Goal: Check status: Check status

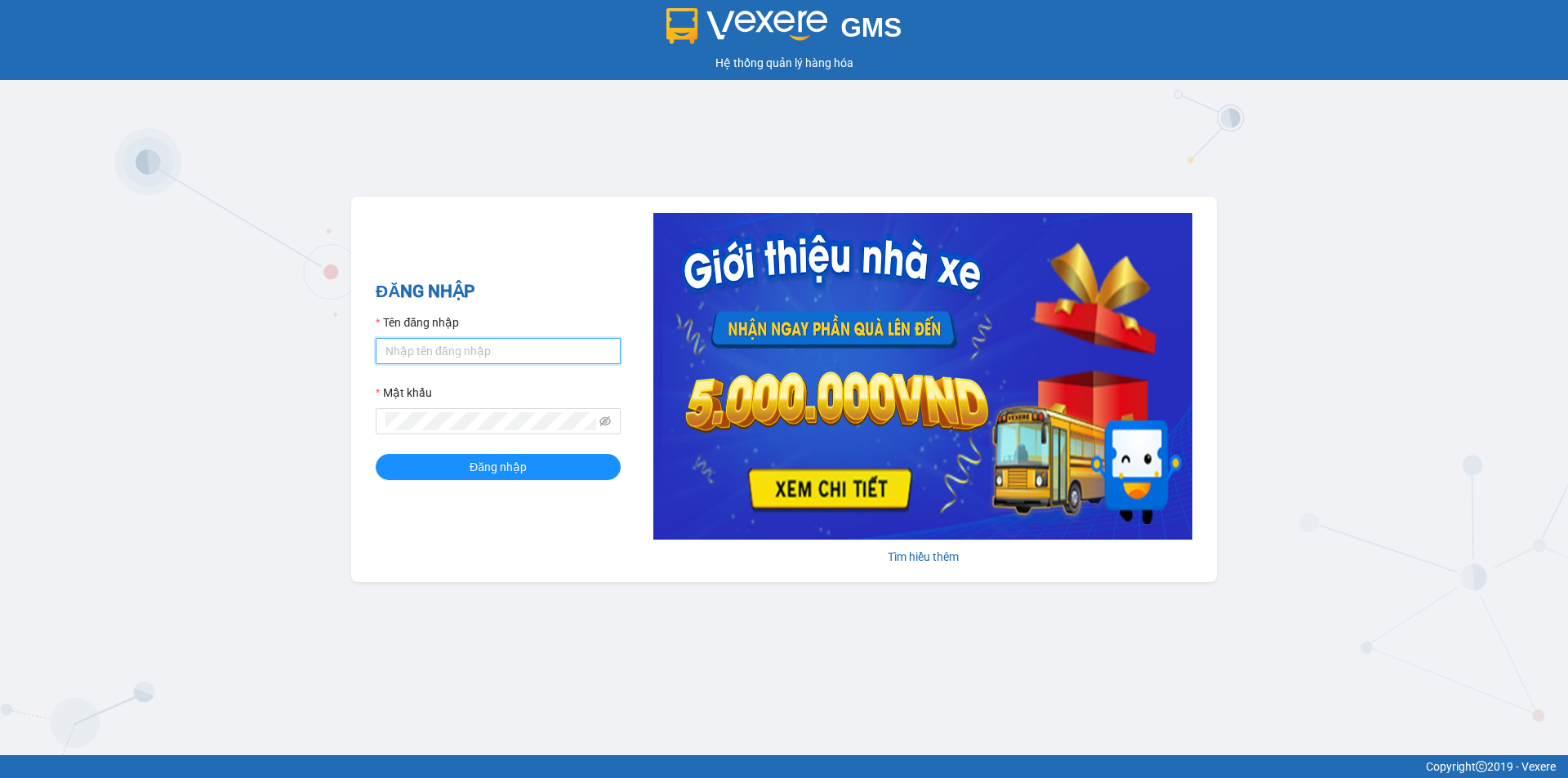
click at [409, 360] on input "Tên đăng nhập" at bounding box center [498, 351] width 245 height 26
type input "baotran.namhailimo"
click at [462, 410] on span at bounding box center [498, 422] width 245 height 26
click at [495, 460] on span "Đăng nhập" at bounding box center [498, 467] width 57 height 18
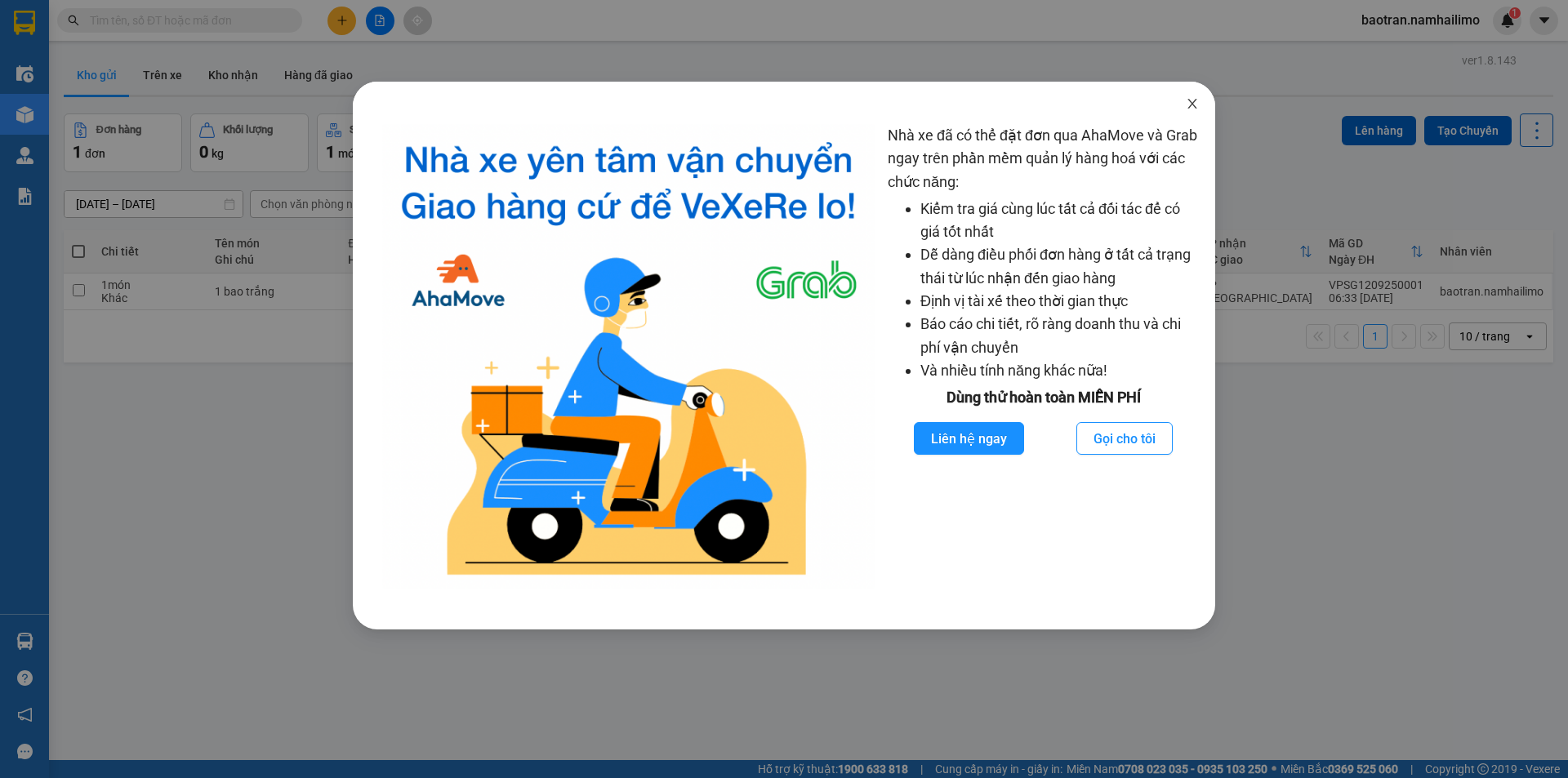
click at [1190, 102] on icon "close" at bounding box center [1191, 104] width 9 height 10
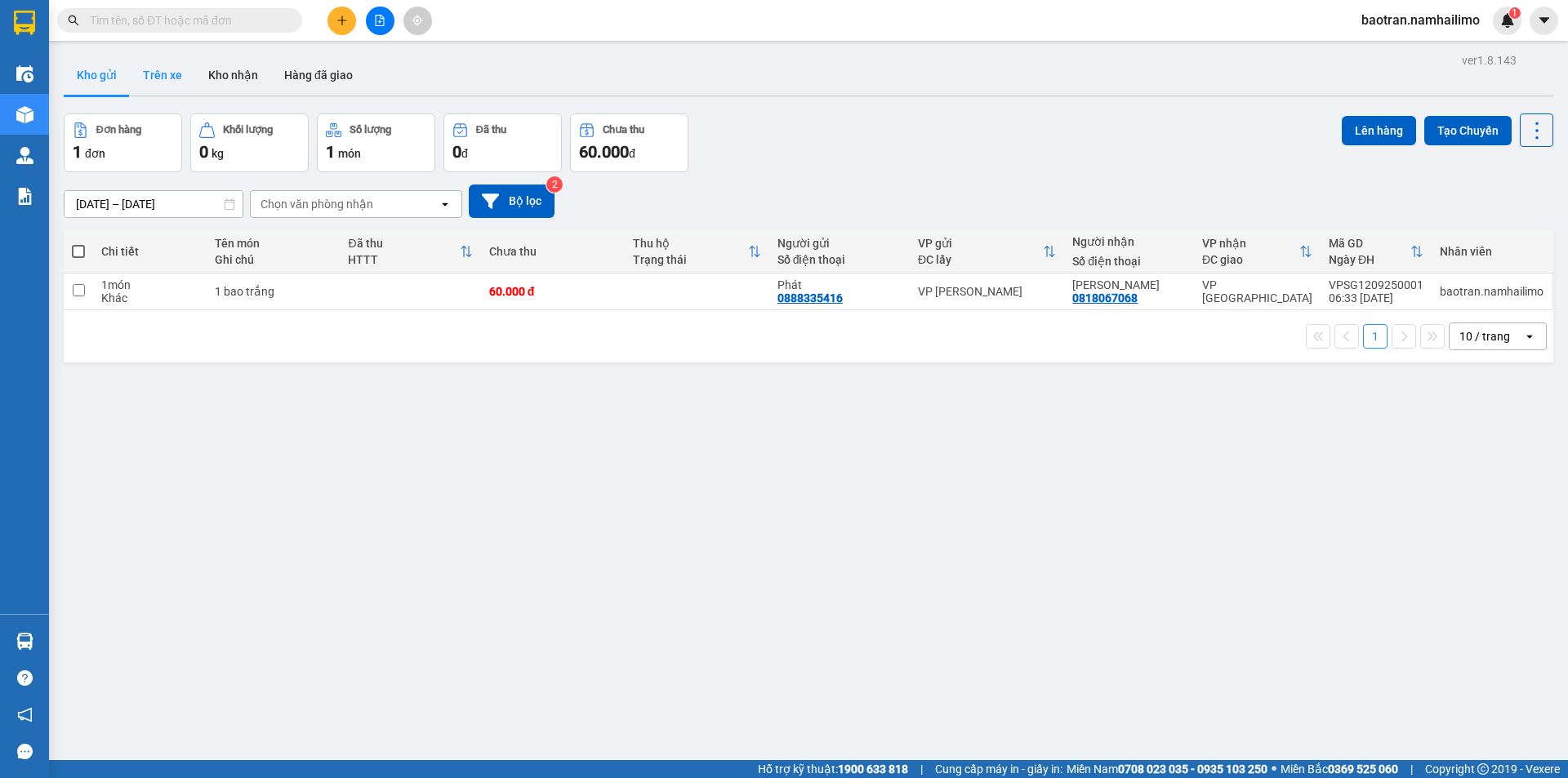
click at [148, 61] on button "Trên xe" at bounding box center [163, 75] width 65 height 39
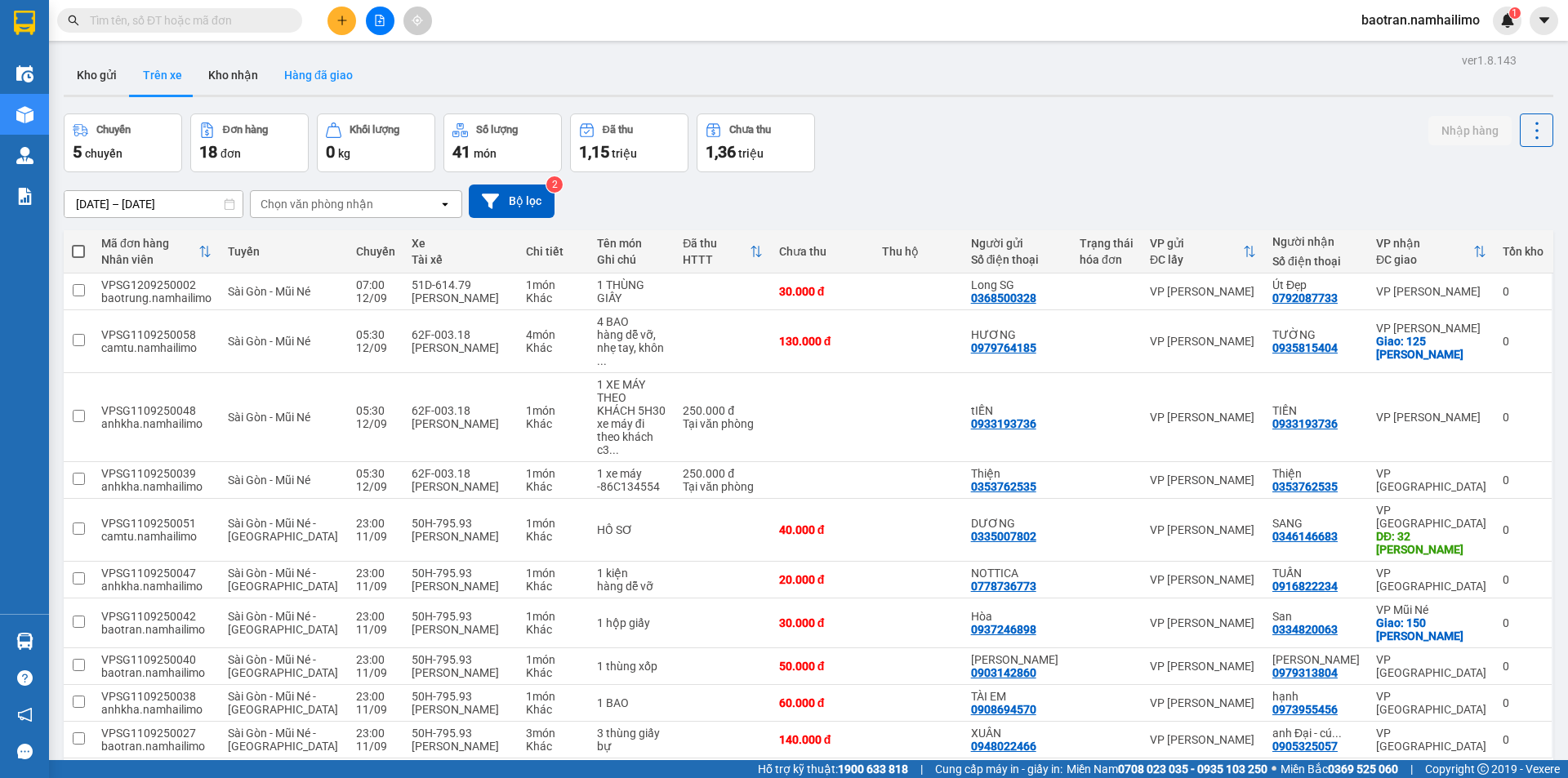
click at [328, 87] on button "Hàng đã giao" at bounding box center [319, 75] width 95 height 39
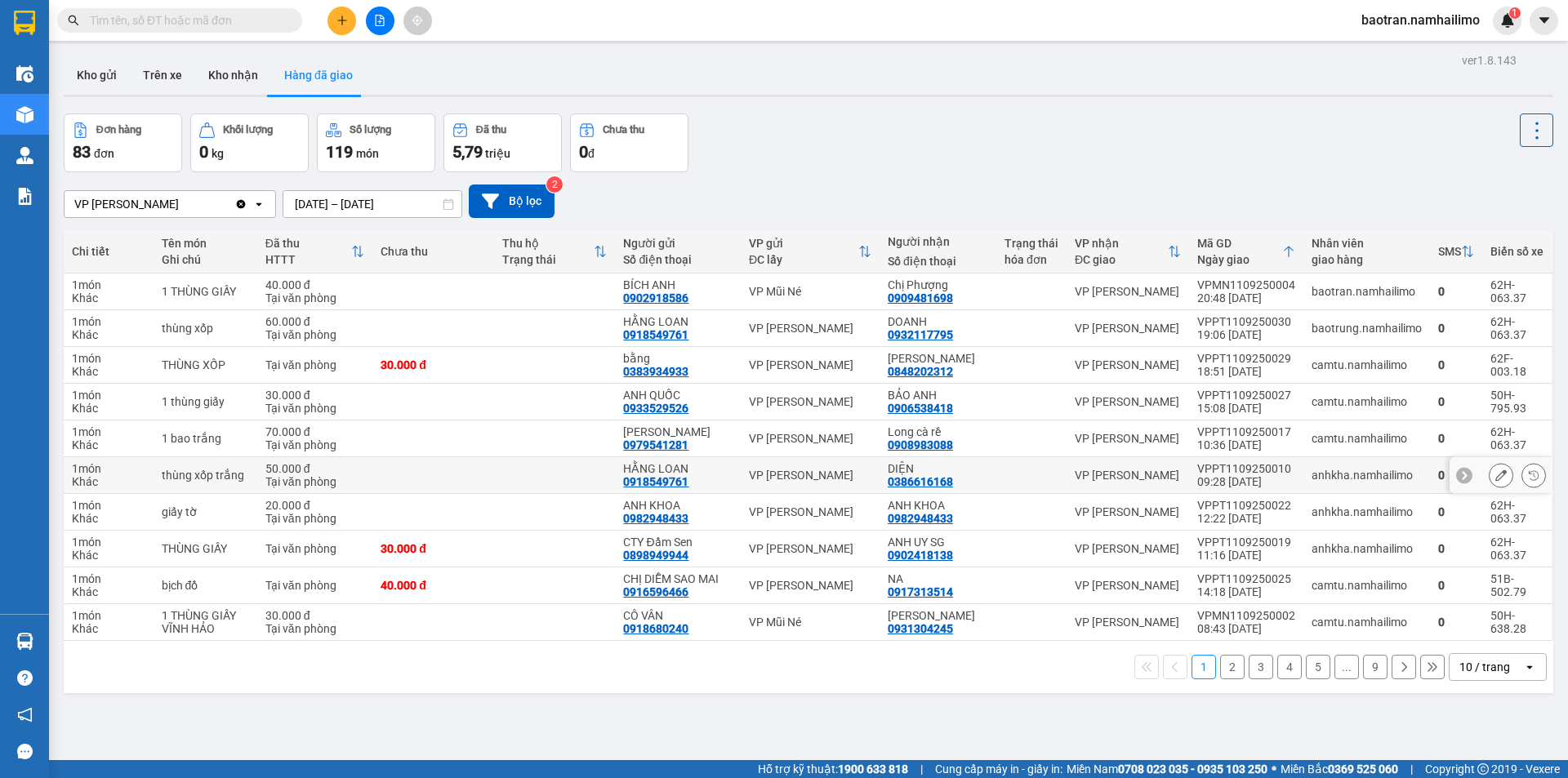
scroll to position [75, 0]
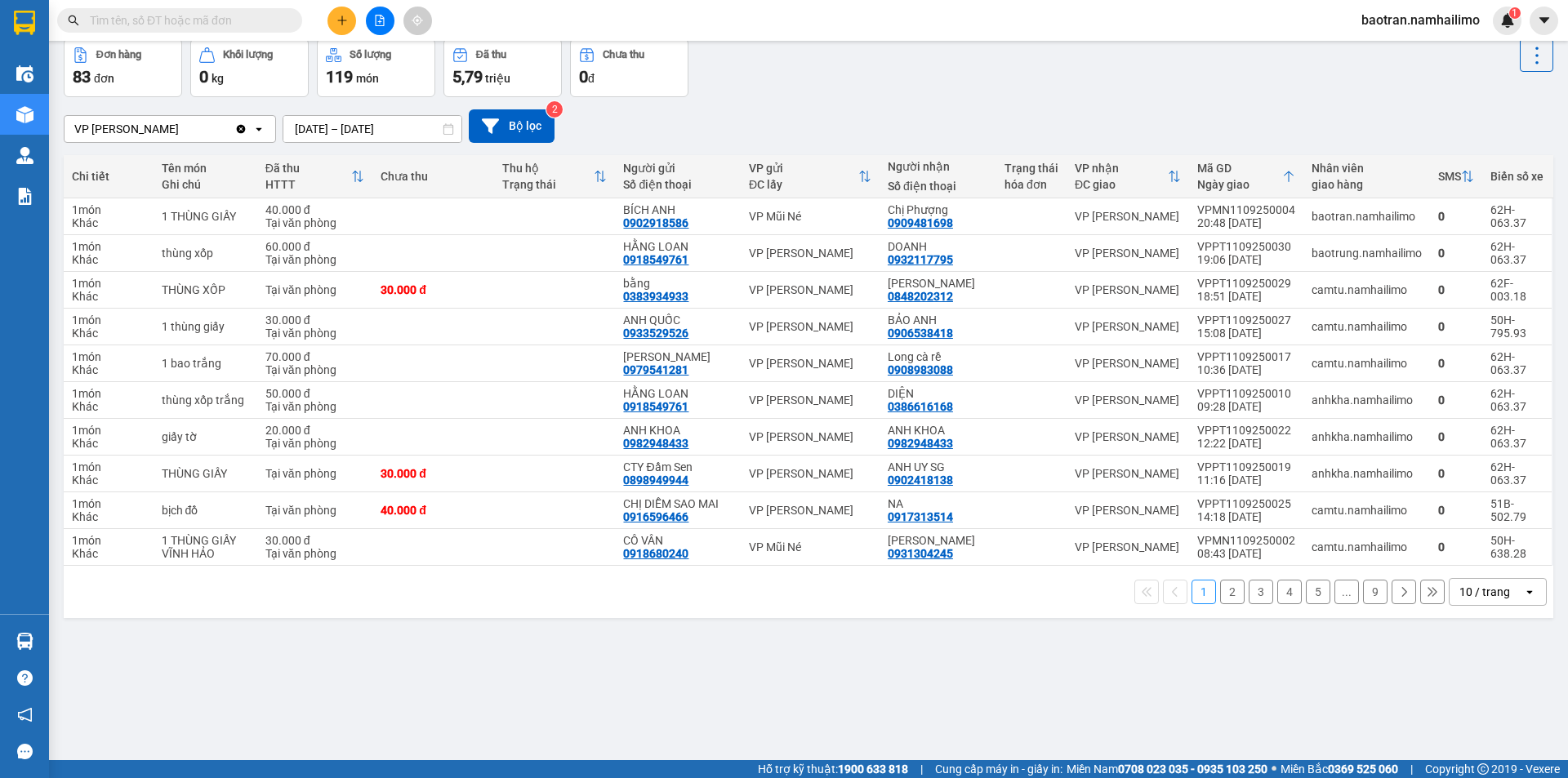
click at [1220, 592] on button "2" at bounding box center [1232, 592] width 25 height 25
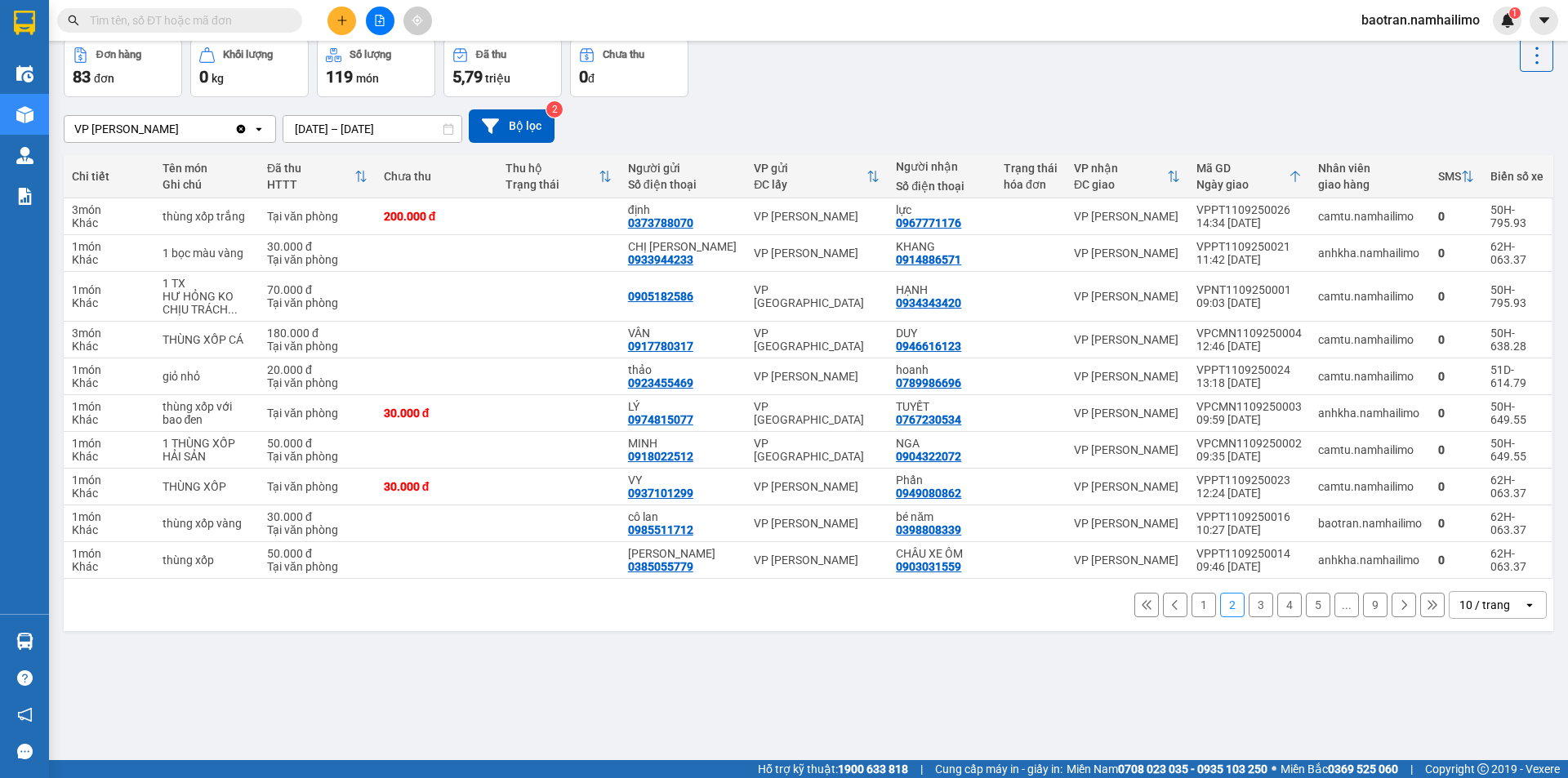
click at [1255, 606] on button "3" at bounding box center [1261, 606] width 25 height 25
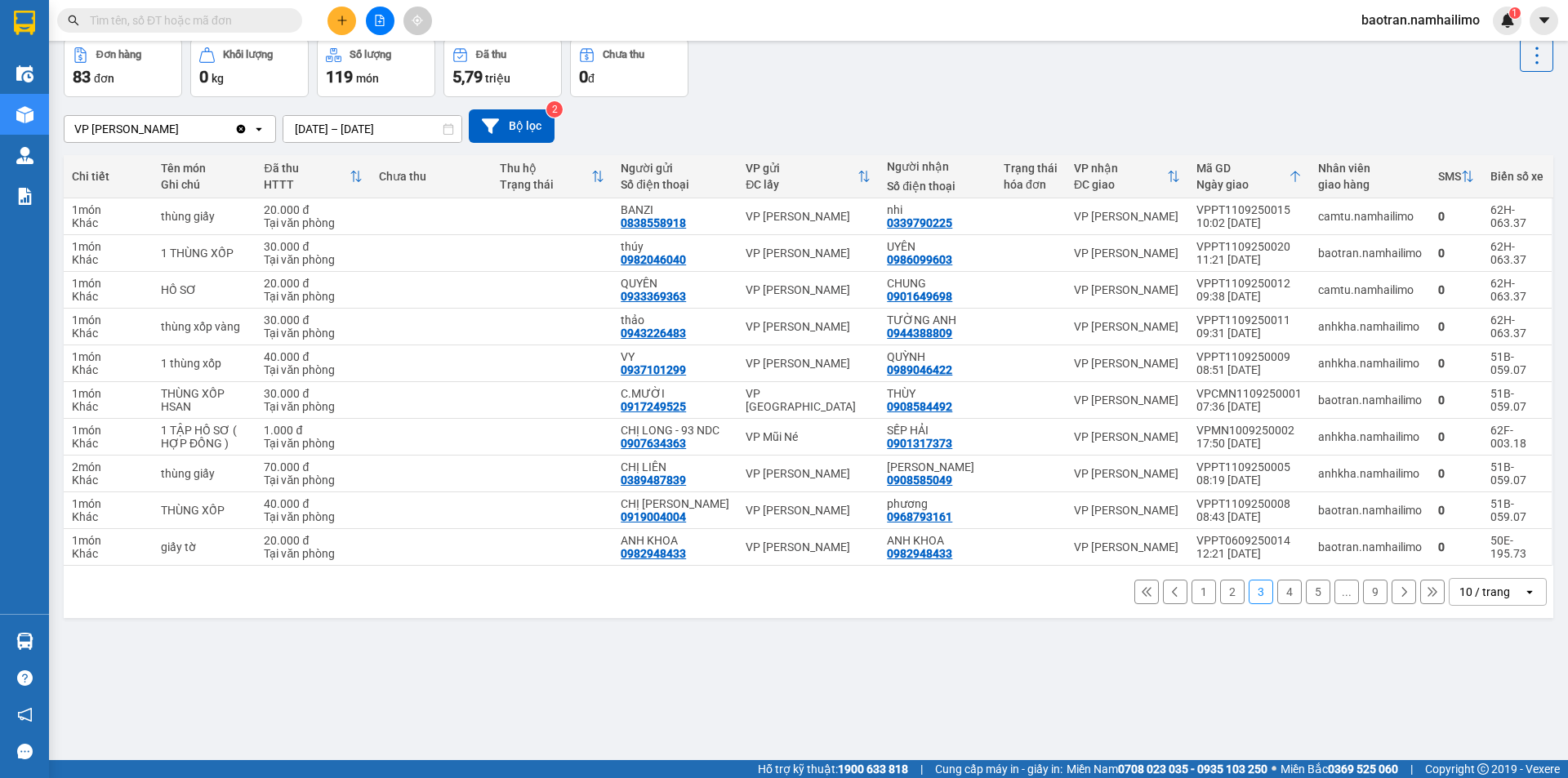
click at [1220, 588] on button "2" at bounding box center [1232, 592] width 25 height 25
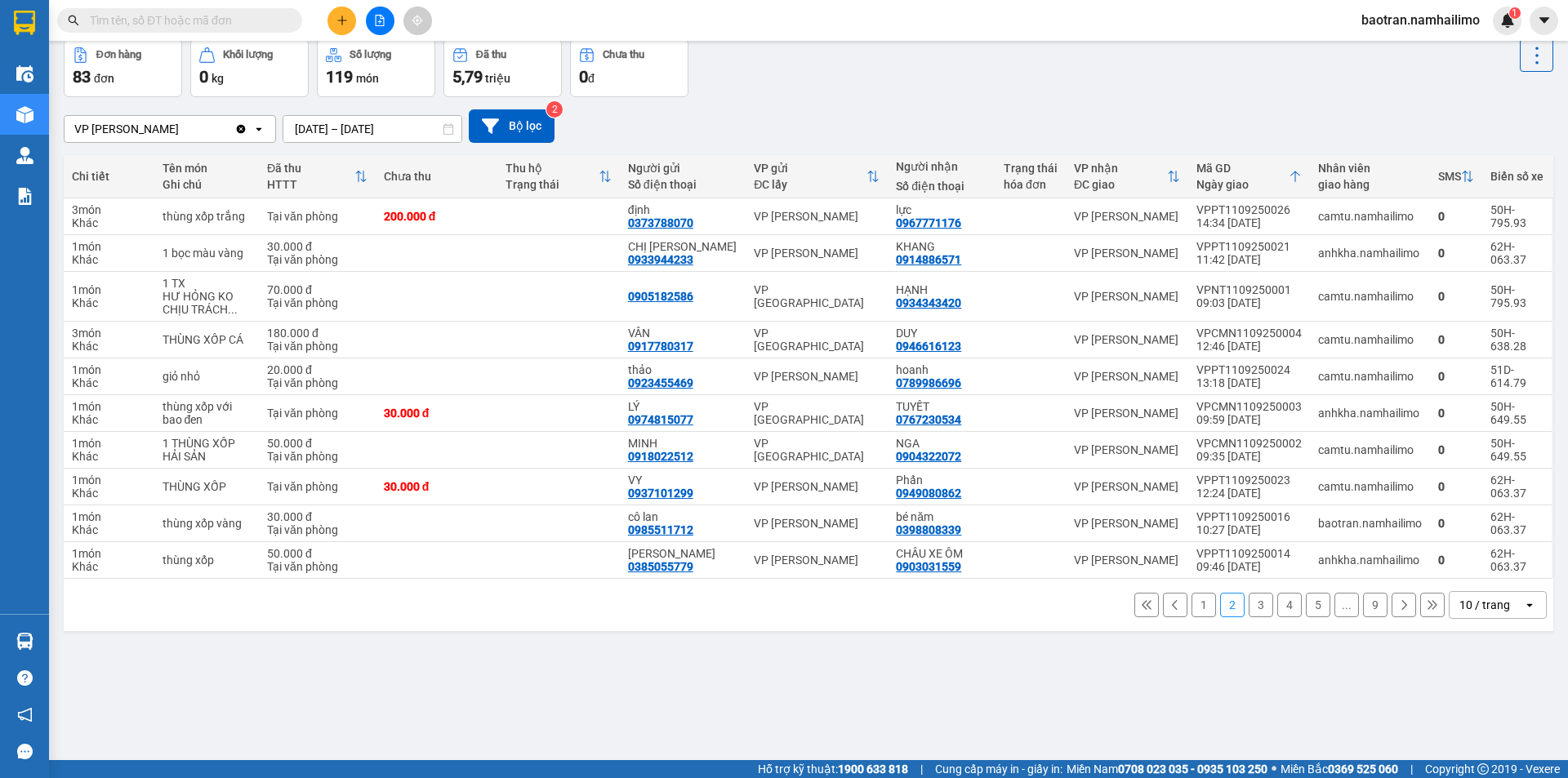
click at [1191, 597] on button "1" at bounding box center [1204, 606] width 25 height 25
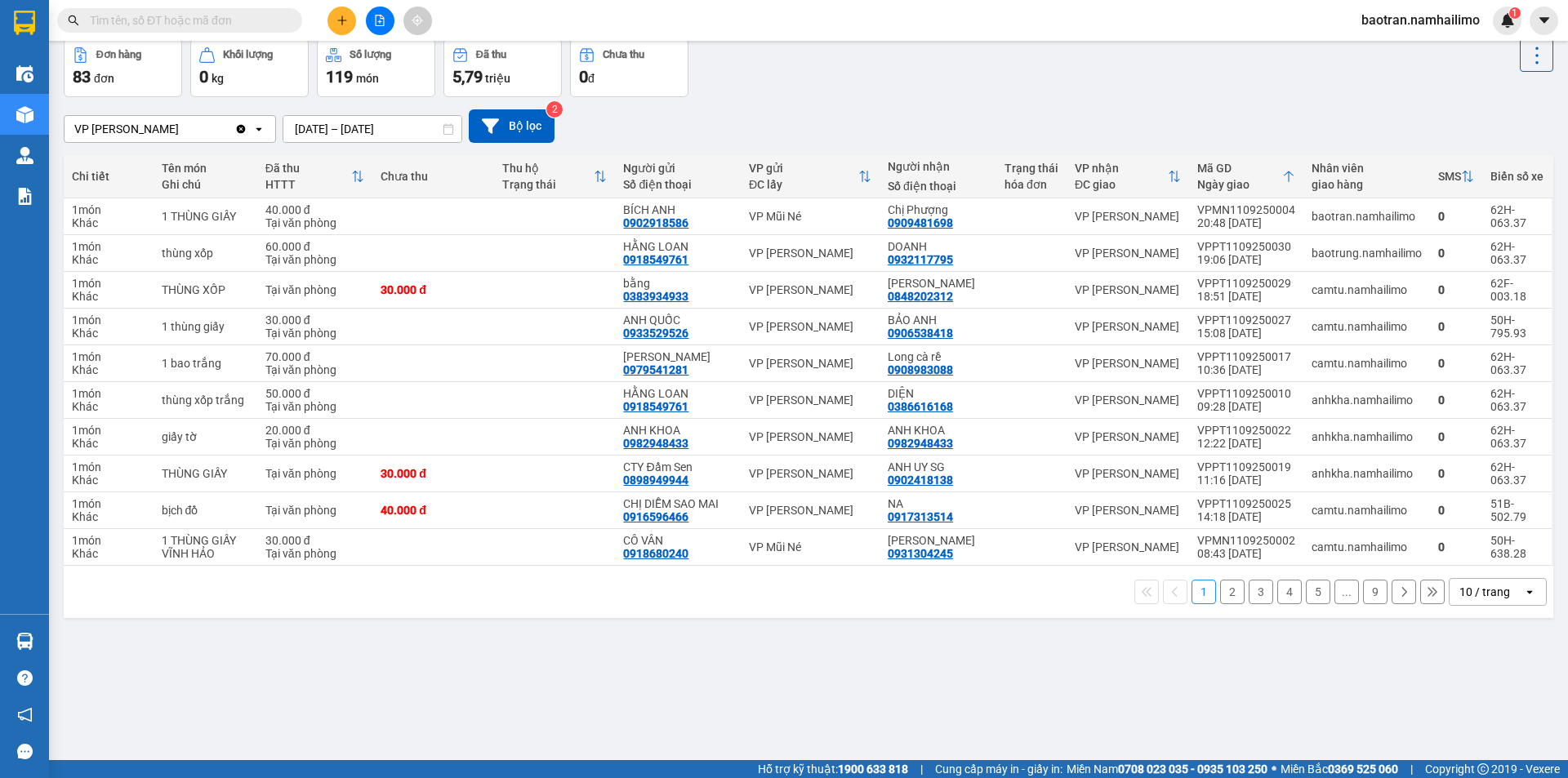
click at [1220, 595] on button "2" at bounding box center [1232, 592] width 25 height 25
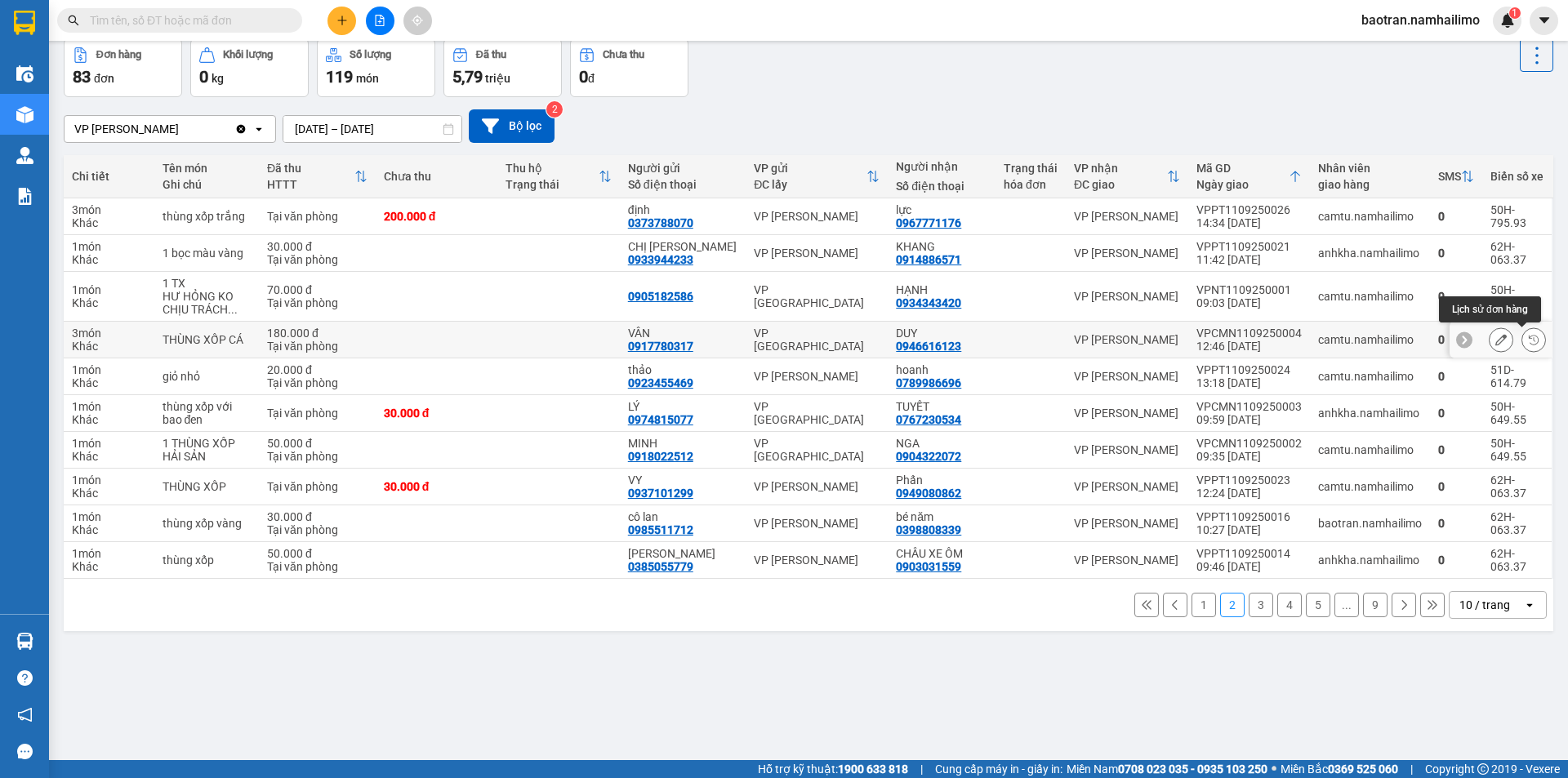
click at [1529, 338] on icon at bounding box center [1534, 340] width 10 height 10
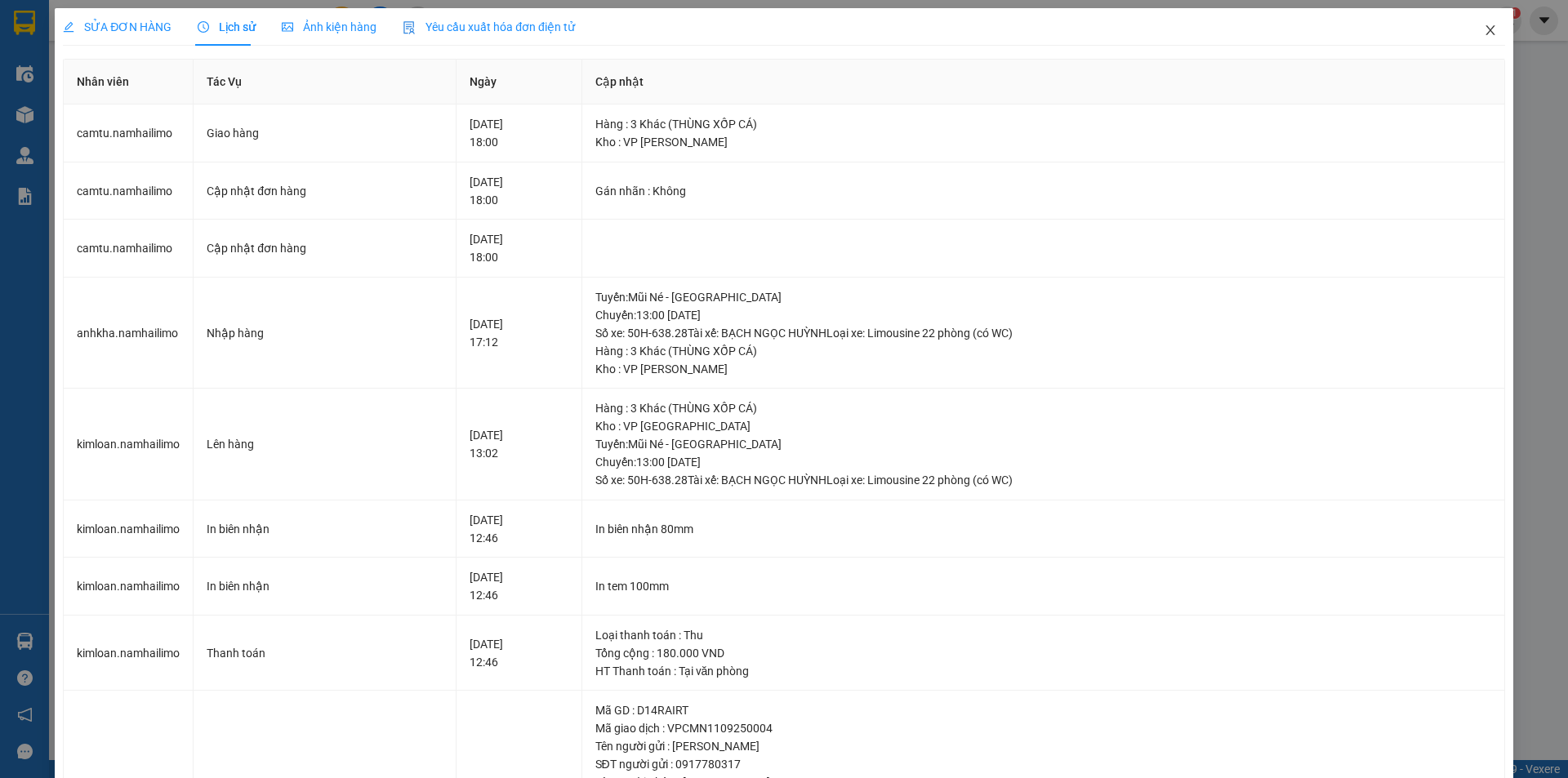
click at [1484, 34] on icon "close" at bounding box center [1490, 30] width 13 height 13
